Goal: Information Seeking & Learning: Learn about a topic

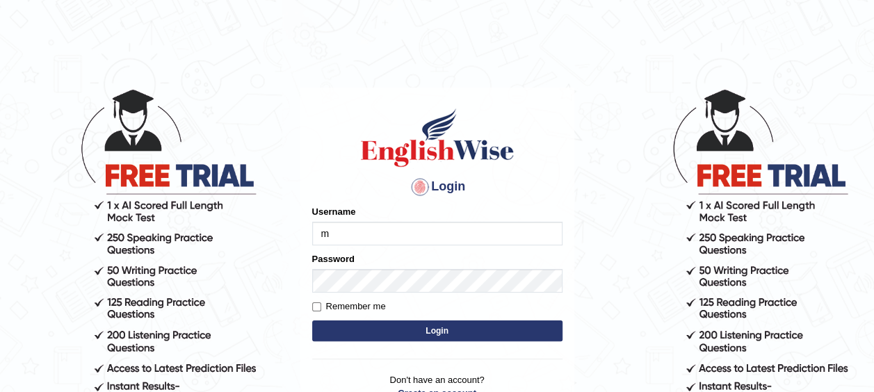
type input "MoneelS"
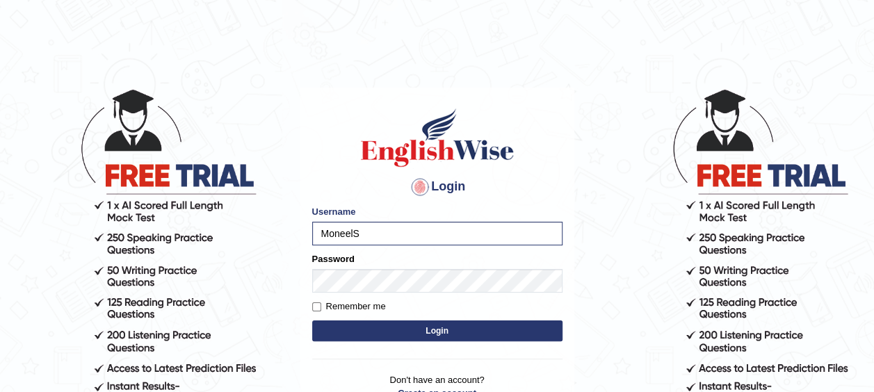
click at [429, 321] on button "Login" at bounding box center [437, 331] width 250 height 21
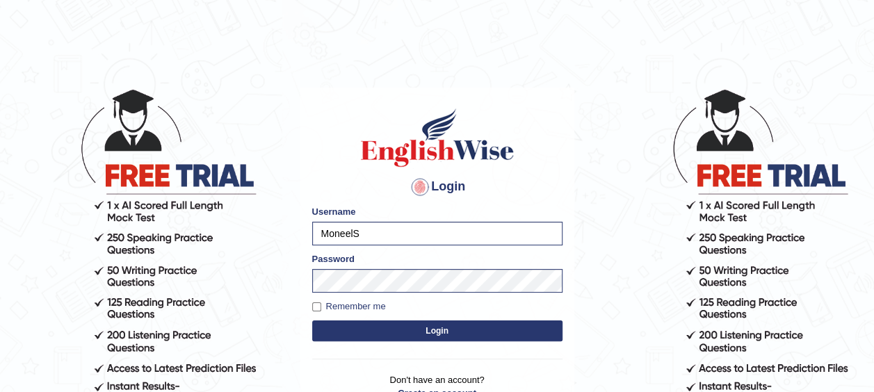
click at [429, 326] on button "Login" at bounding box center [437, 331] width 250 height 21
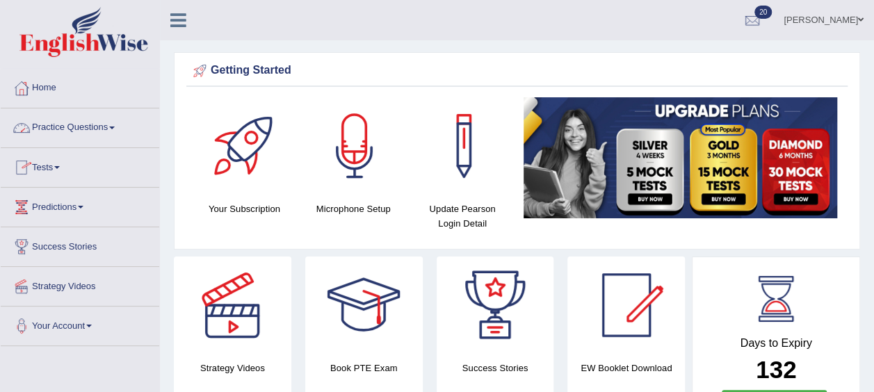
click at [104, 115] on link "Practice Questions" at bounding box center [80, 125] width 159 height 35
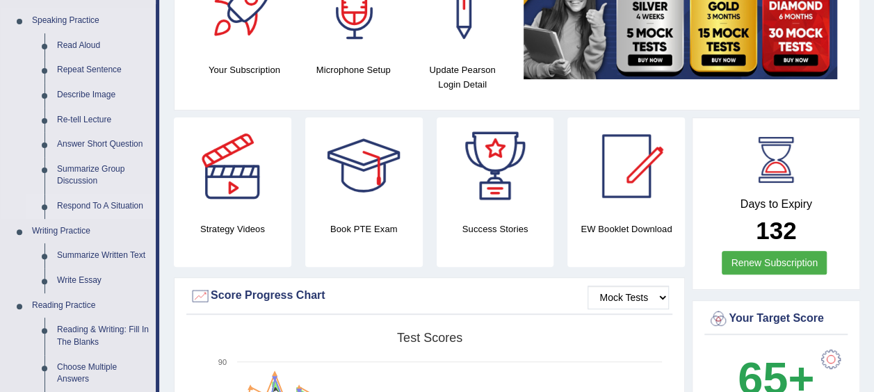
scroll to position [70, 0]
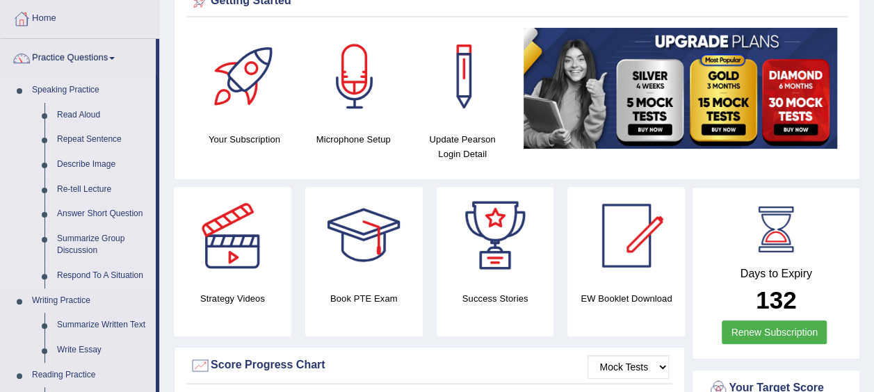
click at [100, 155] on link "Describe Image" at bounding box center [103, 164] width 105 height 25
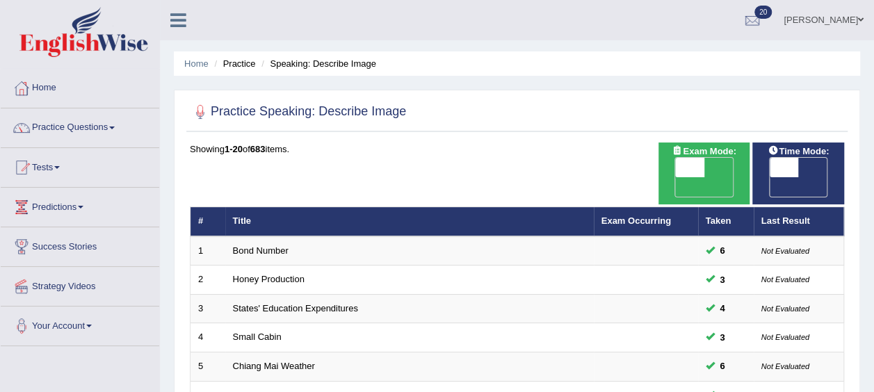
click at [770, 177] on span "OFF" at bounding box center [755, 186] width 29 height 19
checkbox input "true"
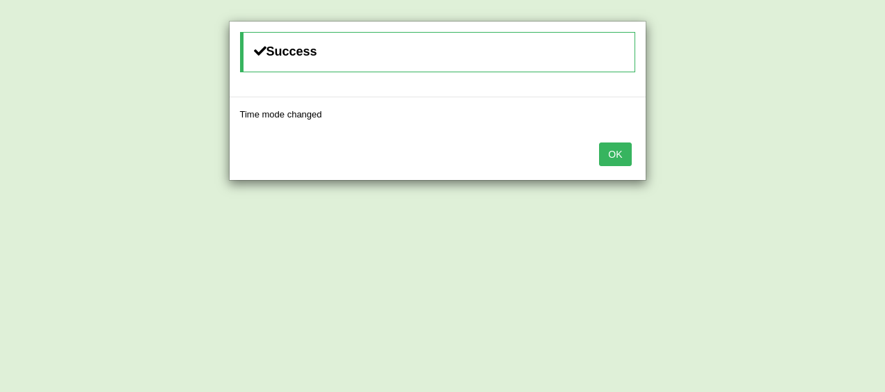
click at [447, 139] on div "OK" at bounding box center [437, 155] width 416 height 49
click at [613, 145] on button "OK" at bounding box center [615, 155] width 32 height 24
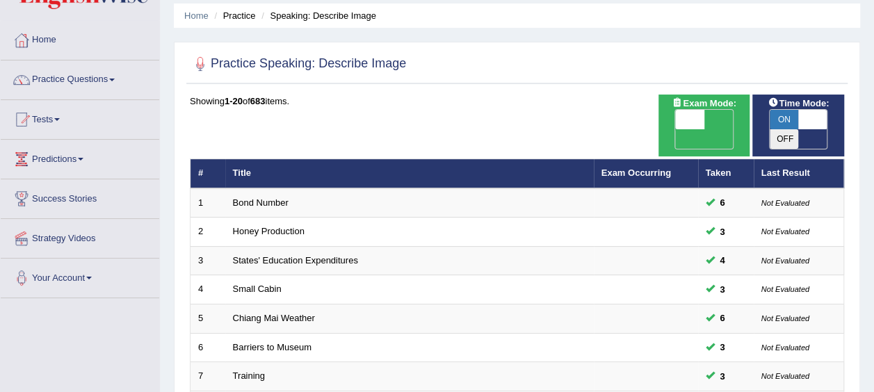
scroll to position [70, 0]
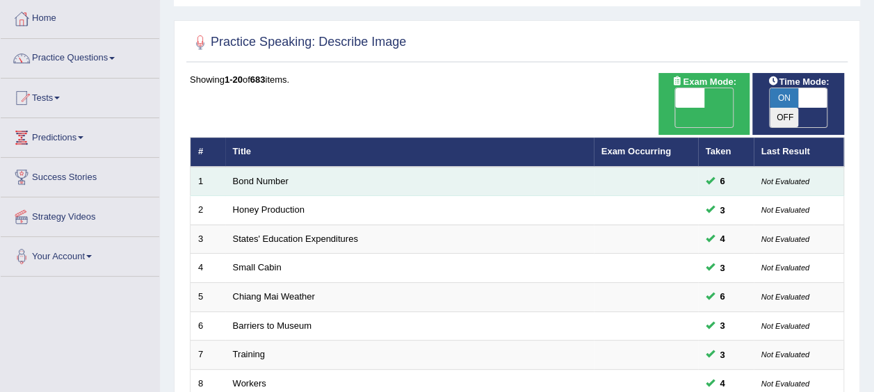
click at [288, 167] on td "Bond Number" at bounding box center [409, 181] width 369 height 29
click at [254, 167] on td "Bond Number" at bounding box center [409, 181] width 369 height 29
click at [248, 176] on link "Bond Number" at bounding box center [261, 181] width 56 height 10
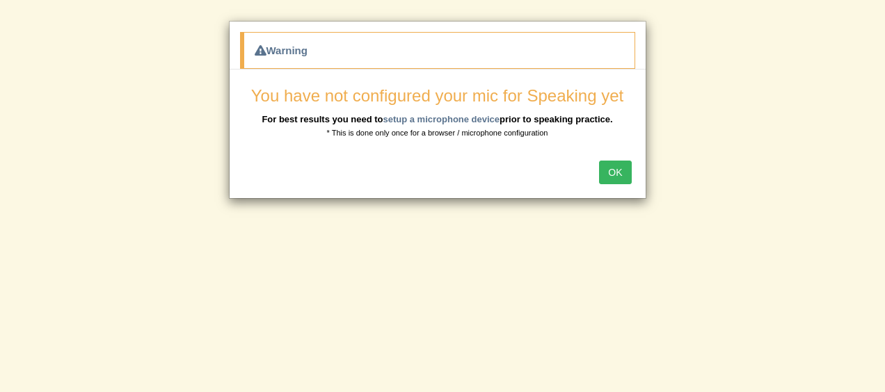
click at [621, 166] on button "OK" at bounding box center [615, 173] width 32 height 24
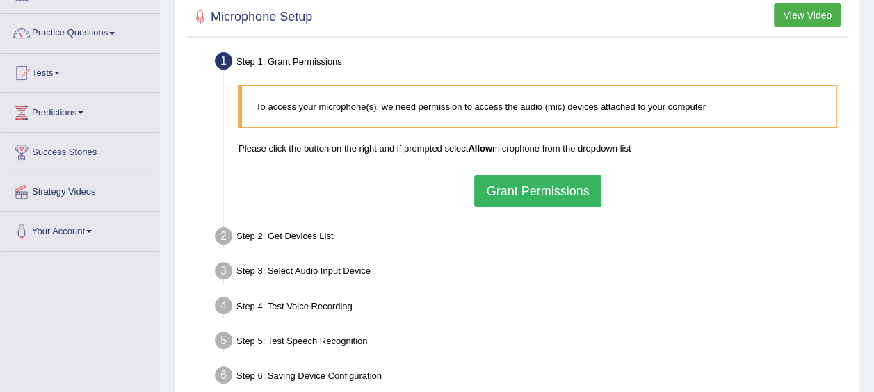
scroll to position [70, 0]
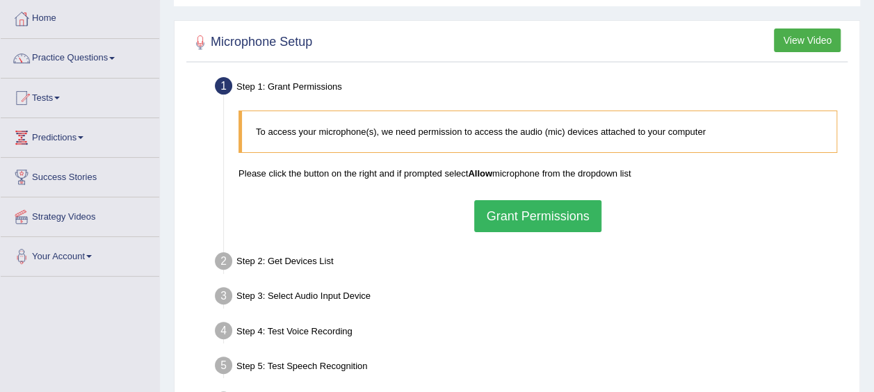
click at [476, 170] on b "Allow" at bounding box center [480, 173] width 24 height 10
click at [478, 173] on b "Allow" at bounding box center [480, 173] width 24 height 10
click at [477, 171] on b "Allow" at bounding box center [480, 173] width 24 height 10
click at [509, 215] on button "Grant Permissions" at bounding box center [537, 216] width 127 height 32
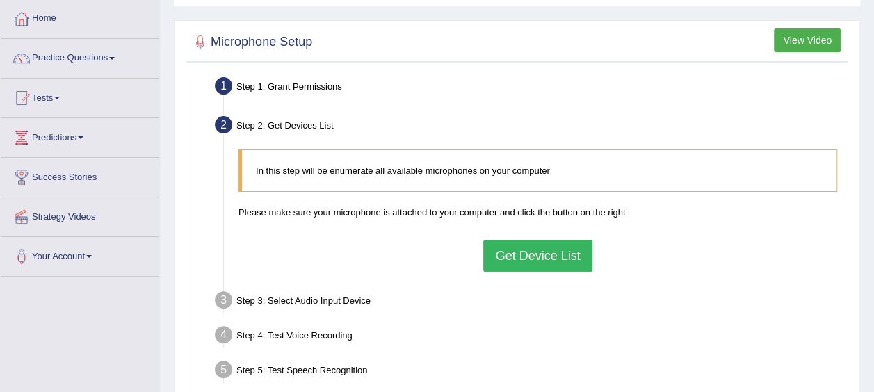
click at [515, 253] on button "Get Device List" at bounding box center [537, 256] width 108 height 32
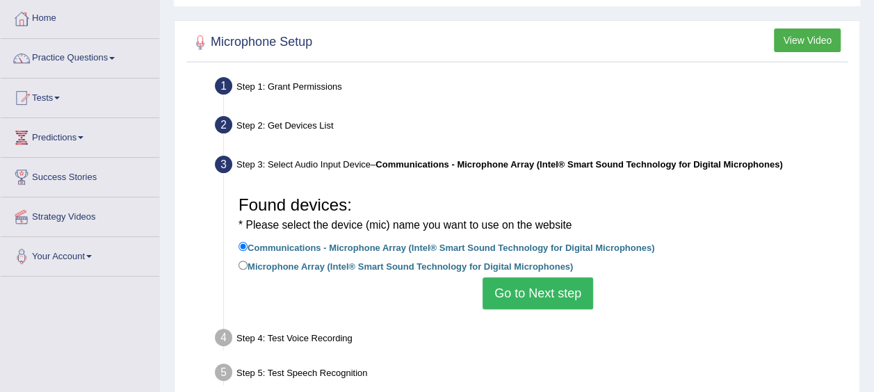
click at [539, 286] on button "Go to Next step" at bounding box center [538, 293] width 111 height 32
click at [539, 286] on ul "Step 1: Grant Permissions To access your microphone(s), we need permission to a…" at bounding box center [517, 249] width 654 height 352
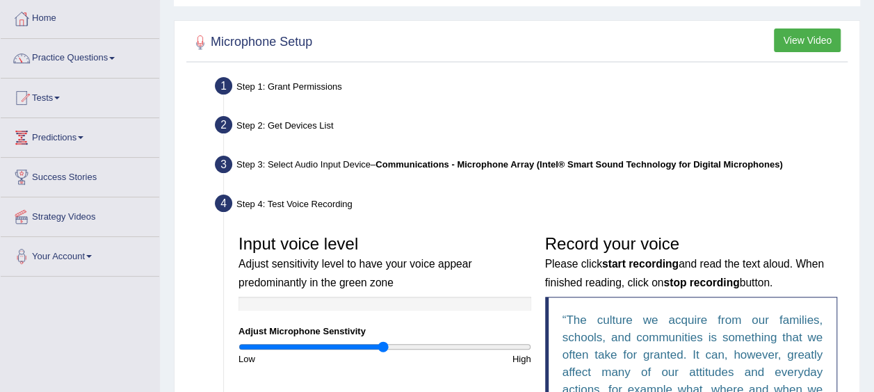
click at [513, 236] on h3 "Input voice level Adjust sensitivity level to have your voice appear predominan…" at bounding box center [385, 262] width 293 height 55
drag, startPoint x: 798, startPoint y: 35, endPoint x: 793, endPoint y: 28, distance: 8.9
click at [793, 29] on button "View Video" at bounding box center [807, 41] width 67 height 24
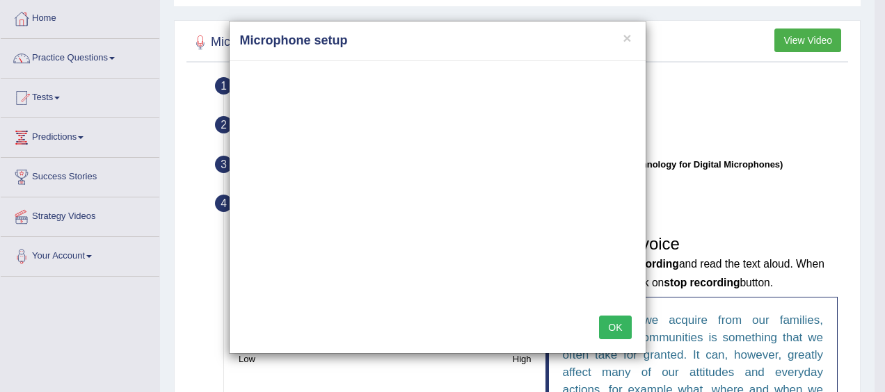
click at [776, 41] on div "× Microphone setup OK" at bounding box center [442, 196] width 885 height 392
click at [629, 33] on button "×" at bounding box center [626, 38] width 8 height 15
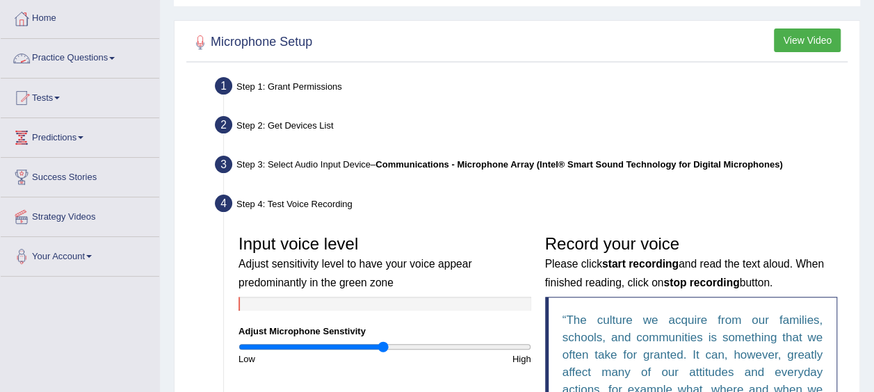
click at [73, 54] on link "Practice Questions" at bounding box center [80, 56] width 159 height 35
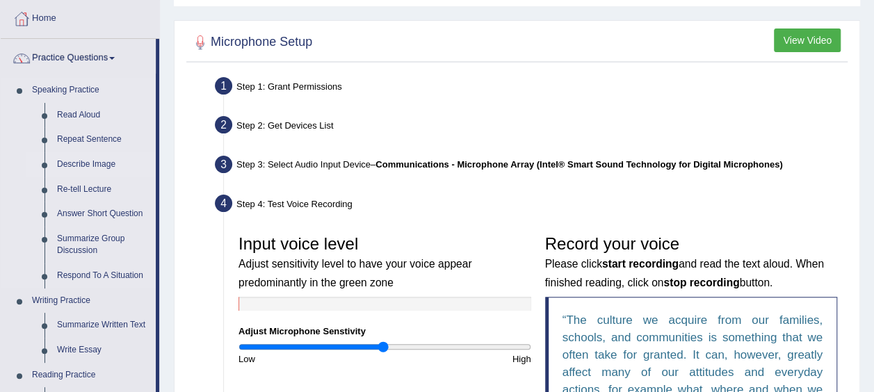
click at [76, 160] on link "Describe Image" at bounding box center [103, 164] width 105 height 25
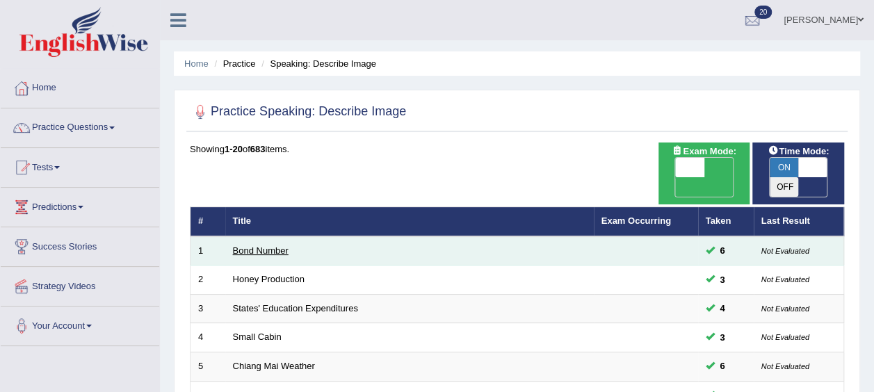
click at [259, 245] on link "Bond Number" at bounding box center [261, 250] width 56 height 10
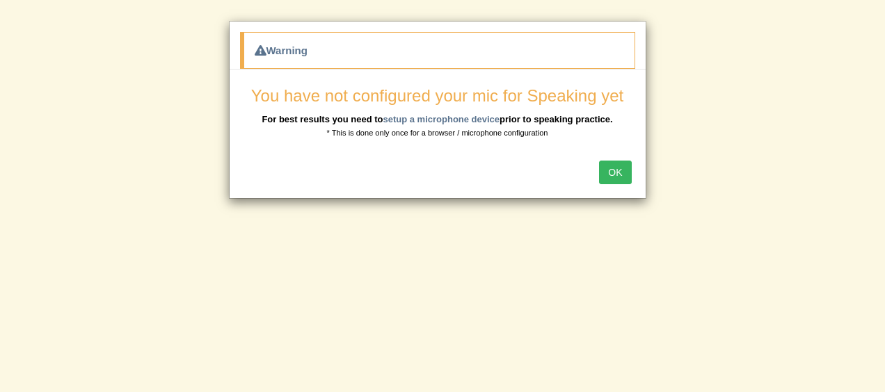
click at [213, 295] on div "Warning You have not configured your mic for Speaking yet For best results you …" at bounding box center [442, 196] width 885 height 392
click at [189, 144] on div "Warning You have not configured your mic for Speaking yet For best results you …" at bounding box center [442, 196] width 885 height 392
click at [590, 86] on span "You have not configured your mic for Speaking yet" at bounding box center [437, 95] width 372 height 19
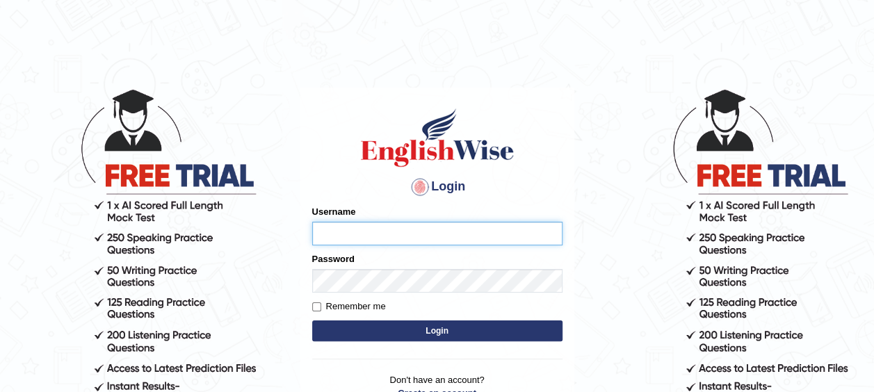
click at [332, 232] on input "Username" at bounding box center [437, 234] width 250 height 24
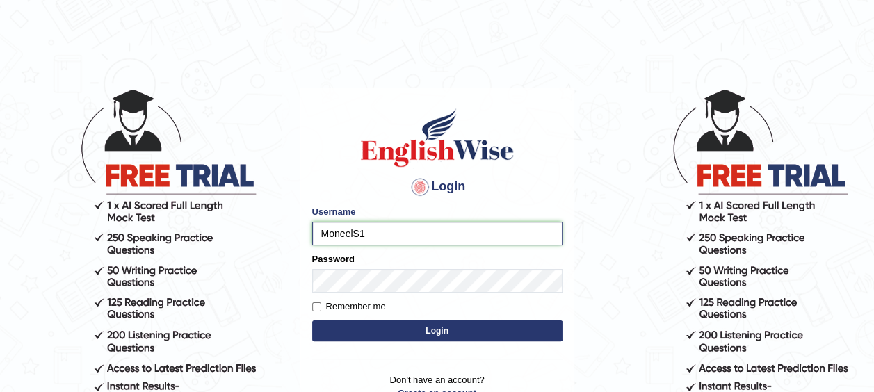
type input "MoneelS1"
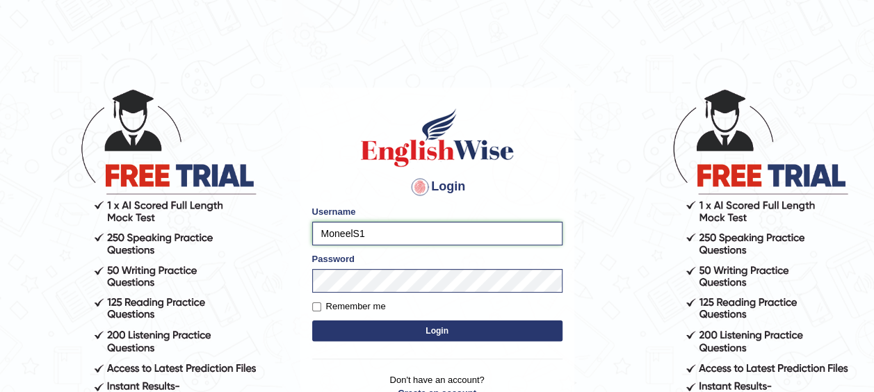
click at [359, 234] on input "MoneelS1" at bounding box center [437, 234] width 250 height 24
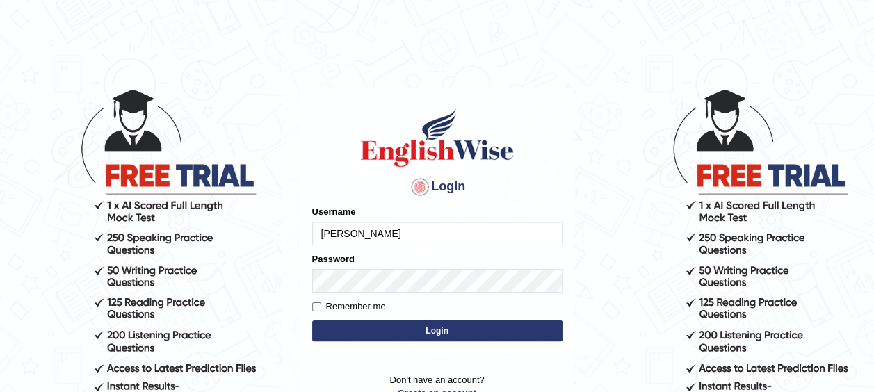
click at [373, 238] on input "[PERSON_NAME]" at bounding box center [437, 234] width 250 height 24
type input "[PERSON_NAME]"
click at [346, 235] on input "Username" at bounding box center [437, 234] width 250 height 24
type input "[PERSON_NAME]"
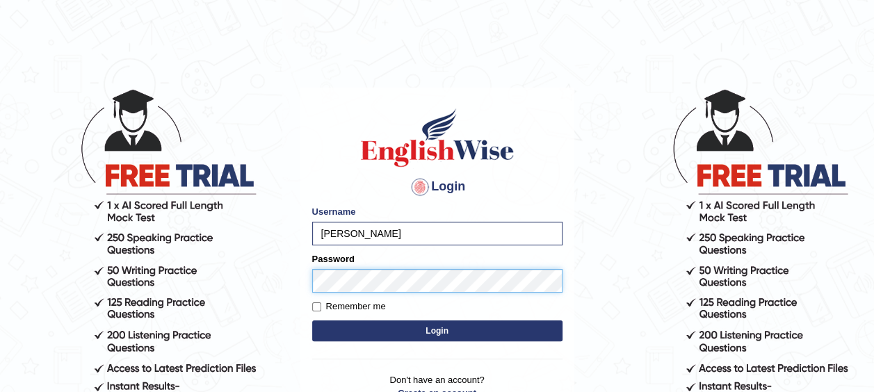
click at [312, 321] on button "Login" at bounding box center [437, 331] width 250 height 21
